Goal: Information Seeking & Learning: Find specific fact

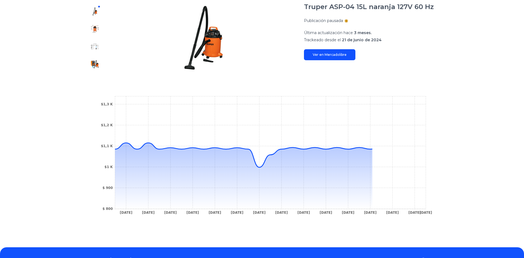
scroll to position [110, 0]
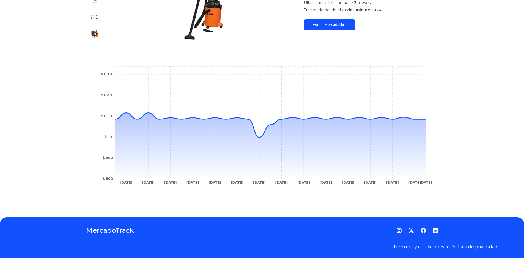
click at [451, 97] on div "Seguimientos Truper ASP-04 15L naranja 127V 60 Hz Publicación pausada Última ac…" at bounding box center [262, 73] width 524 height 270
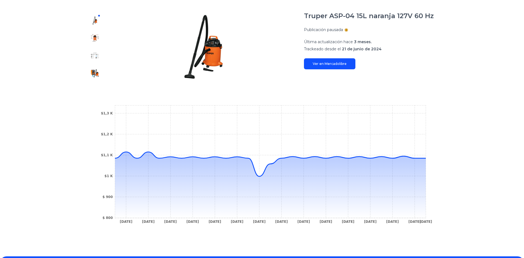
scroll to position [0, 0]
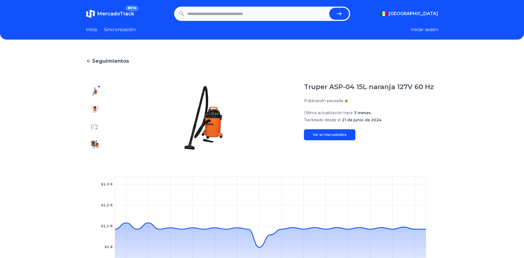
click at [448, 98] on div "Seguimientos Truper ASP-04 15L naranja 127V 60 Hz Publicación pausada Última ac…" at bounding box center [262, 183] width 524 height 270
drag, startPoint x: 307, startPoint y: 88, endPoint x: 437, endPoint y: 84, distance: 129.9
click at [437, 84] on div "Truper ASP-04 15L naranja 127V 60 Hz" at bounding box center [371, 87] width 134 height 9
copy font "Truper ASP-04 15L naranja 127V 60 Hz"
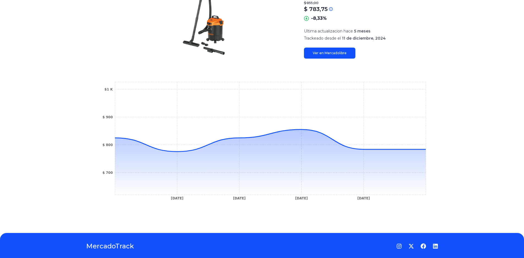
scroll to position [123, 0]
